Goal: Ask a question

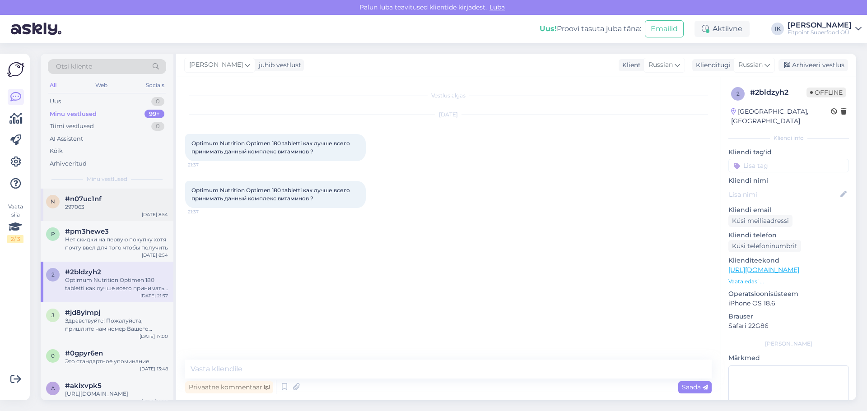
click at [117, 204] on div "297063" at bounding box center [116, 207] width 103 height 8
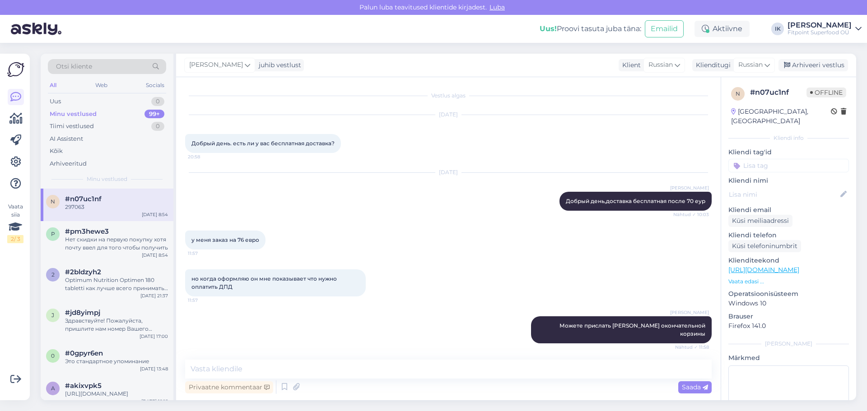
scroll to position [1512, 0]
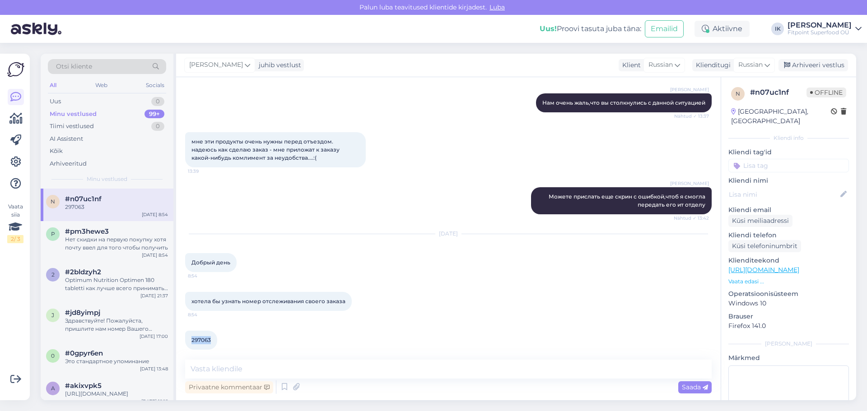
drag, startPoint x: 210, startPoint y: 333, endPoint x: 189, endPoint y: 333, distance: 21.2
click at [189, 333] on div "297063 8:54" at bounding box center [201, 340] width 32 height 19
copy span "297063"
click at [87, 231] on span "#pm3hewe3" at bounding box center [87, 232] width 44 height 8
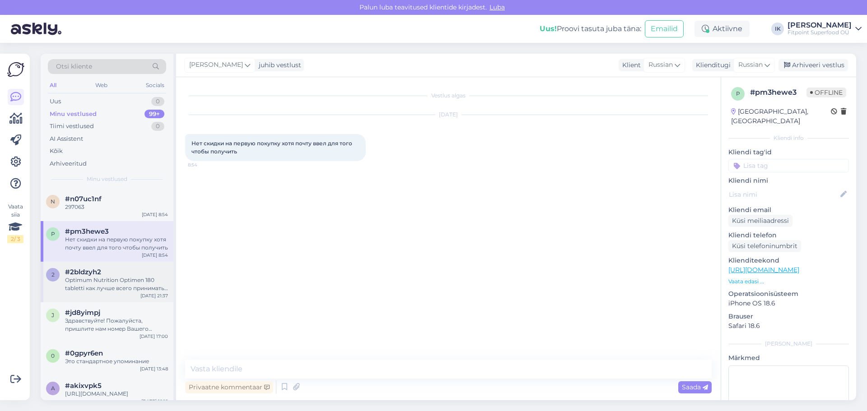
click at [112, 289] on div "Optimum Nutrition Optimen 180 tabletti как лучше всего принимать данный комплек…" at bounding box center [116, 284] width 103 height 16
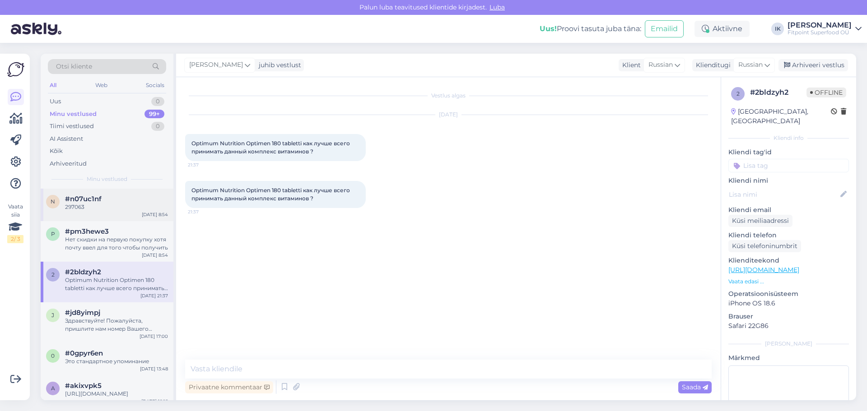
click at [112, 208] on div "297063" at bounding box center [116, 207] width 103 height 8
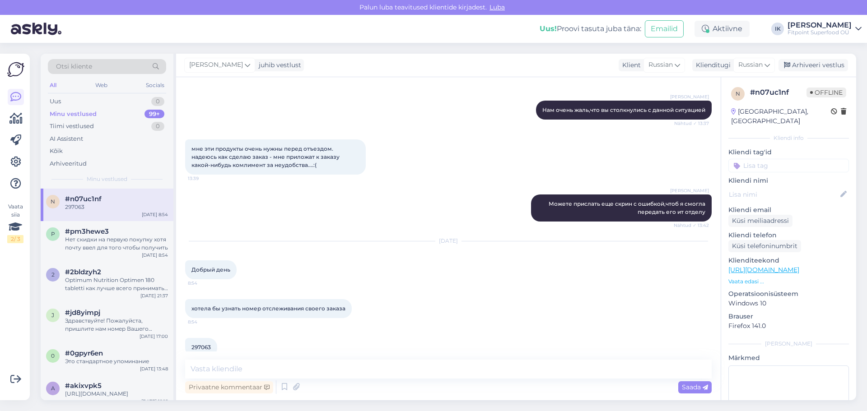
scroll to position [1512, 0]
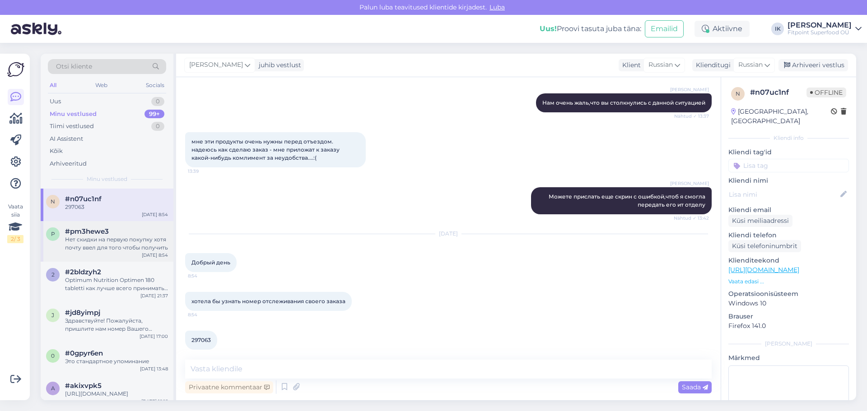
click at [84, 242] on div "Нет скидки на первую покупку хотя почту ввел для того чтобы получить" at bounding box center [116, 244] width 103 height 16
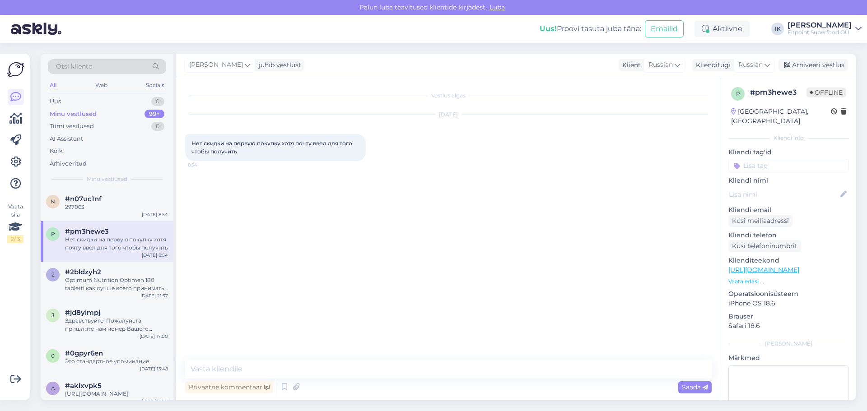
scroll to position [0, 0]
click at [92, 279] on div "#2bldzyh2 Optimum Nutrition Optimen 180 tabletti как лучше всего принимать данн…" at bounding box center [116, 280] width 103 height 24
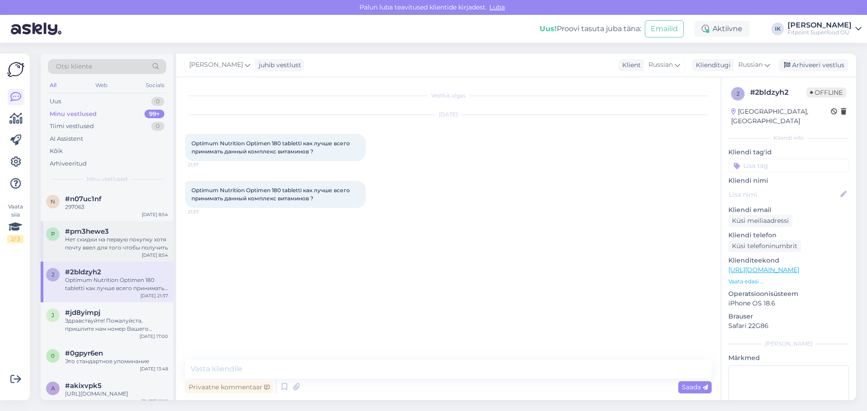
click at [110, 237] on div "Нет скидки на первую покупку хотя почту ввел для того чтобы получить" at bounding box center [116, 244] width 103 height 16
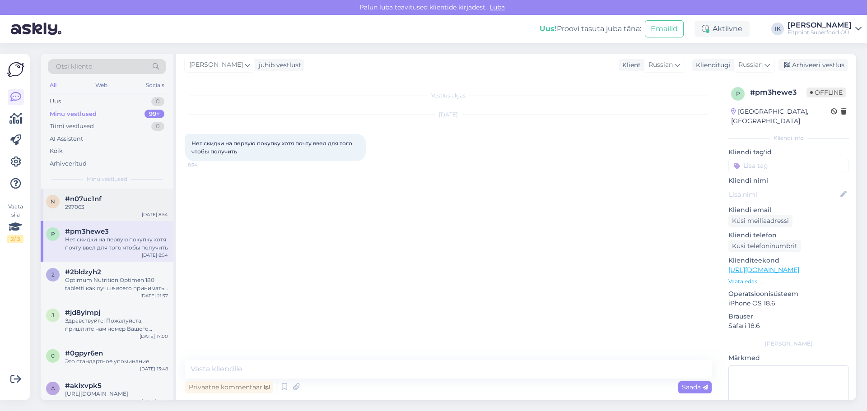
click at [110, 217] on div "n #n07uc1nf 297063 [DATE] 8:54" at bounding box center [107, 205] width 133 height 33
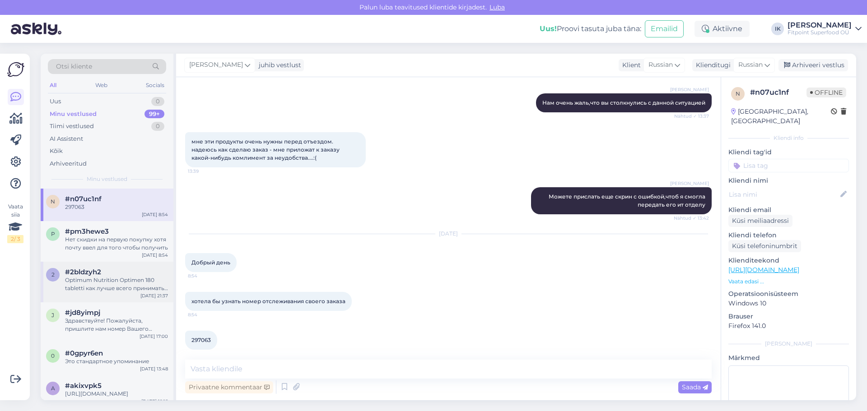
click at [110, 287] on div "Optimum Nutrition Optimen 180 tabletti как лучше всего принимать данный комплек…" at bounding box center [116, 284] width 103 height 16
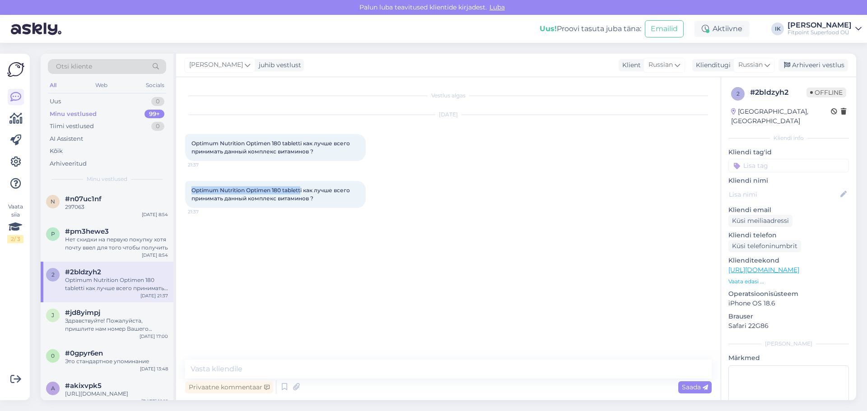
drag, startPoint x: 302, startPoint y: 189, endPoint x: 190, endPoint y: 183, distance: 112.2
click at [190, 183] on div "Optimum Nutrition Optimen 180 tabletti как лучше всего принимать данный комплек…" at bounding box center [275, 194] width 181 height 27
copy span "Optimum Nutrition Optimen 180 tablett"
click at [95, 101] on div "Uus 0" at bounding box center [107, 101] width 118 height 13
